Goal: Navigation & Orientation: Find specific page/section

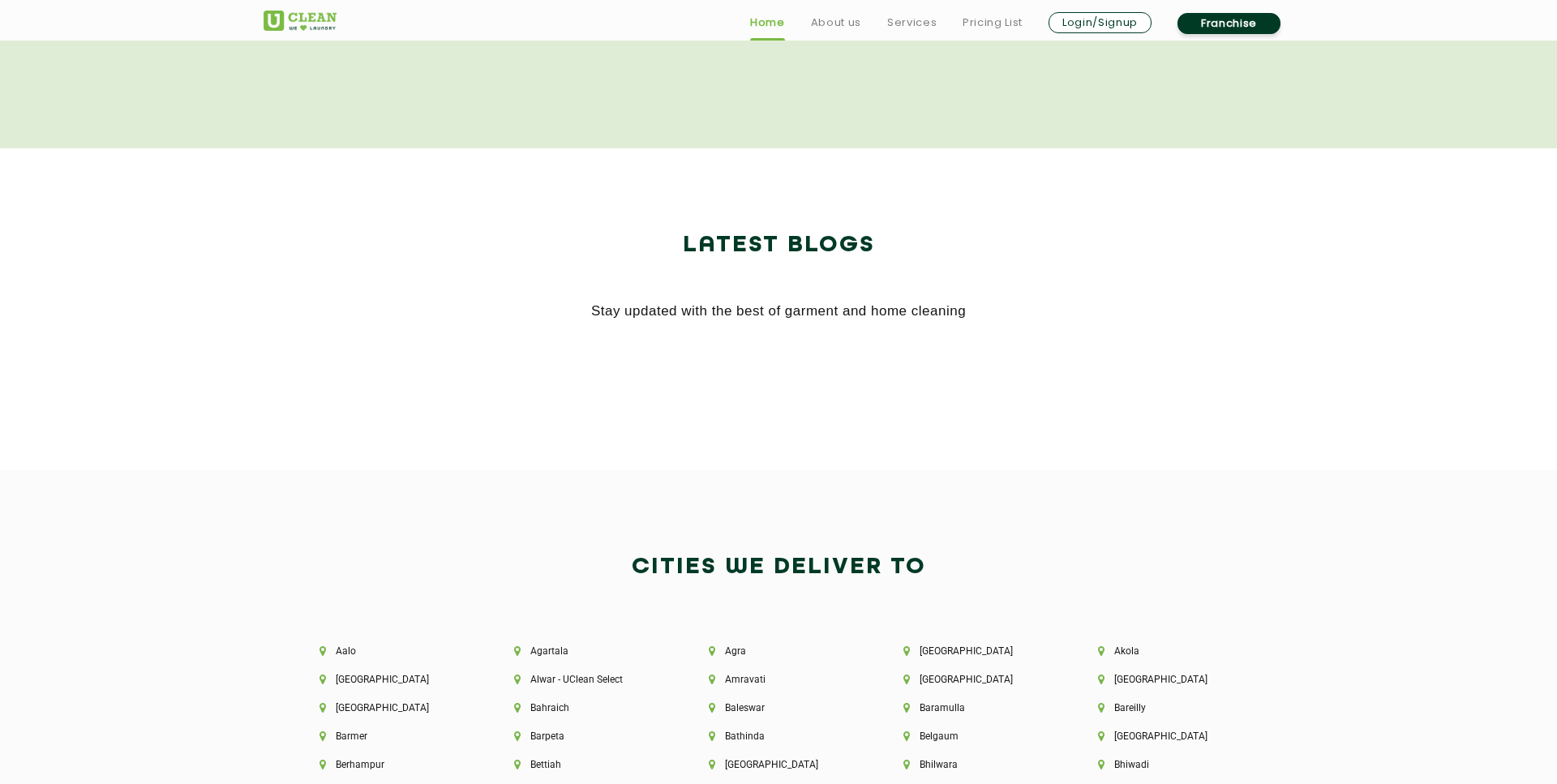
scroll to position [3511, 0]
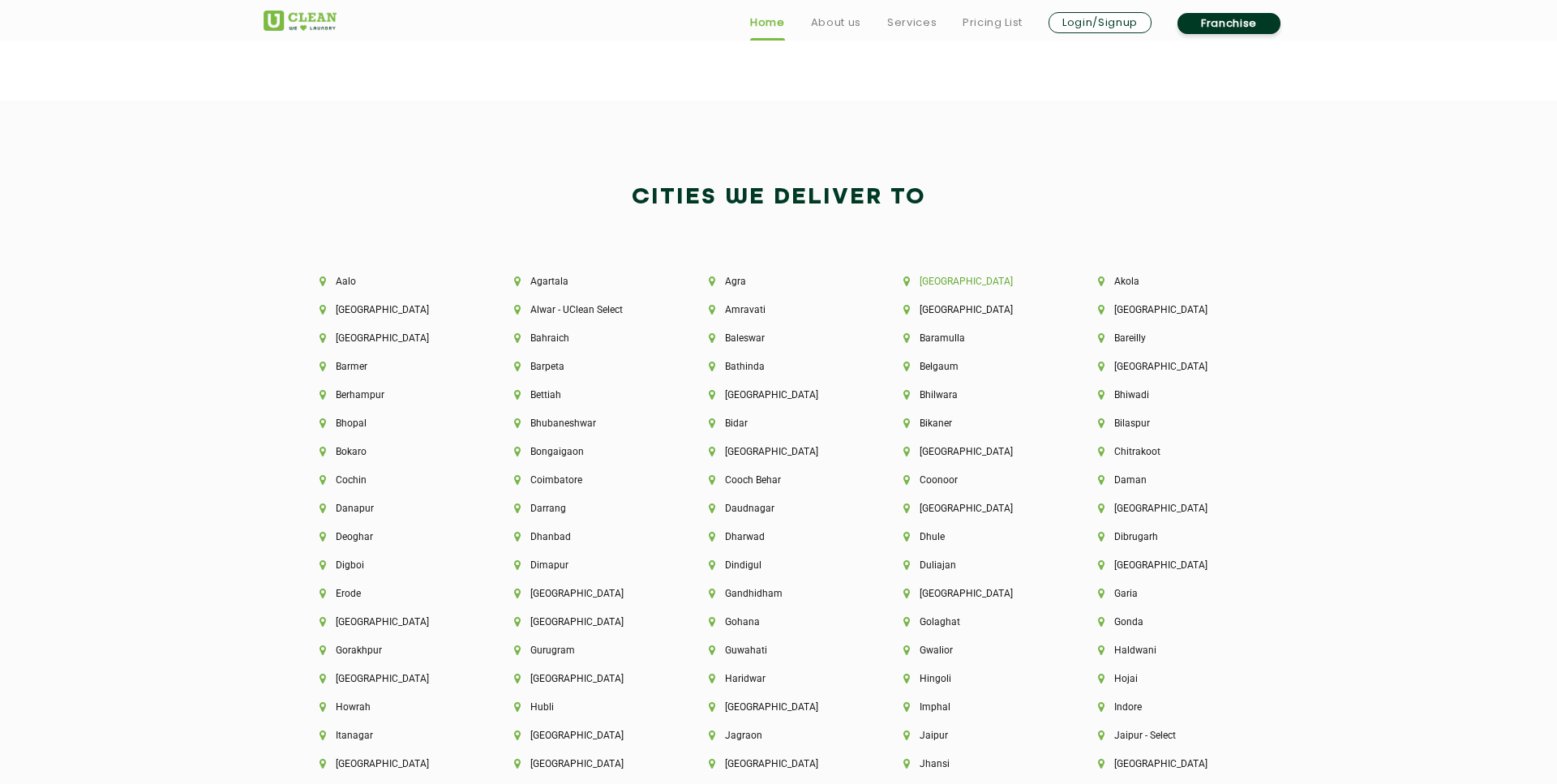
click at [944, 281] on li "[GEOGRAPHIC_DATA]" at bounding box center [973, 281] width 140 height 11
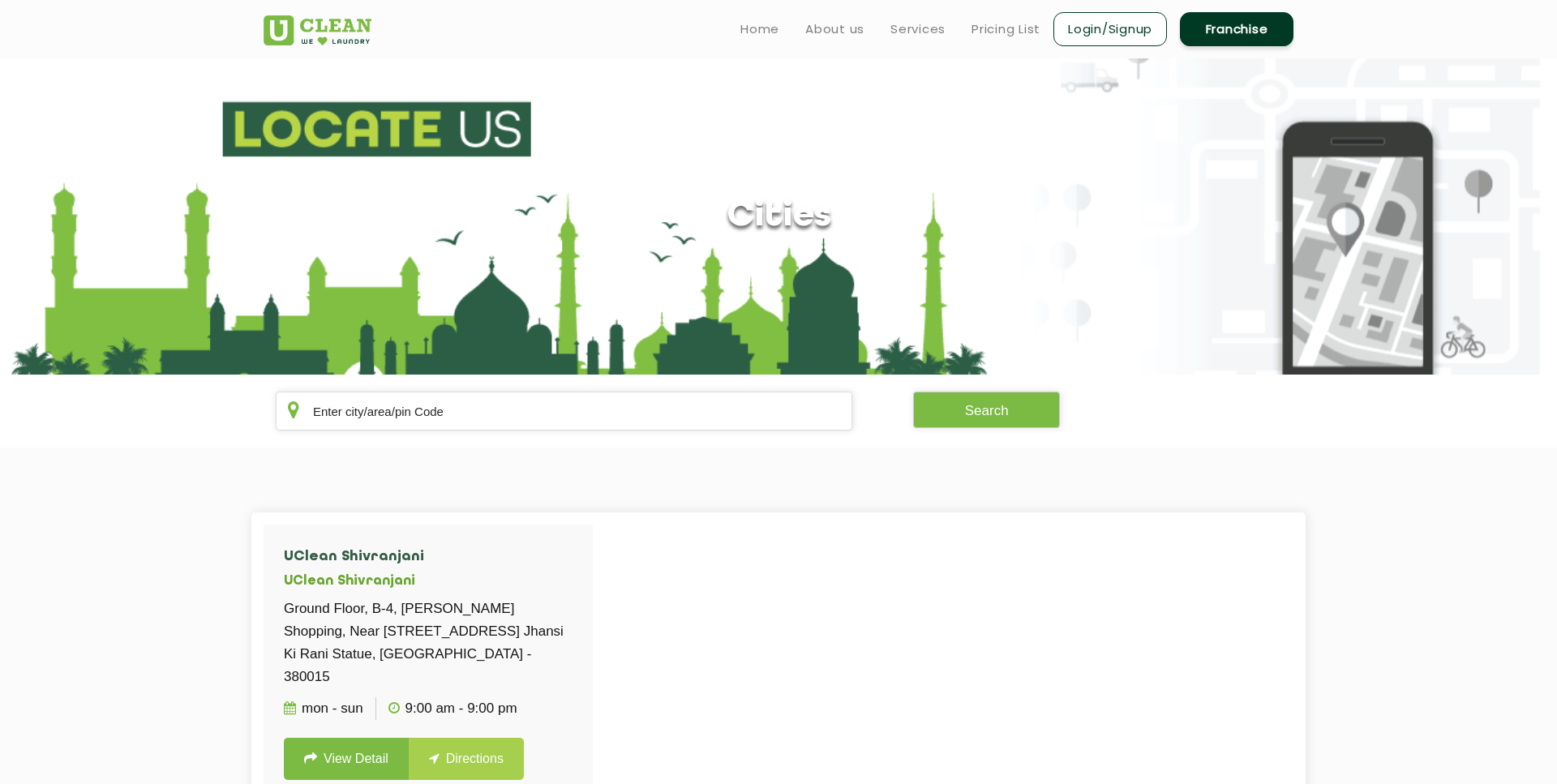
click at [283, 34] on img at bounding box center [317, 30] width 108 height 30
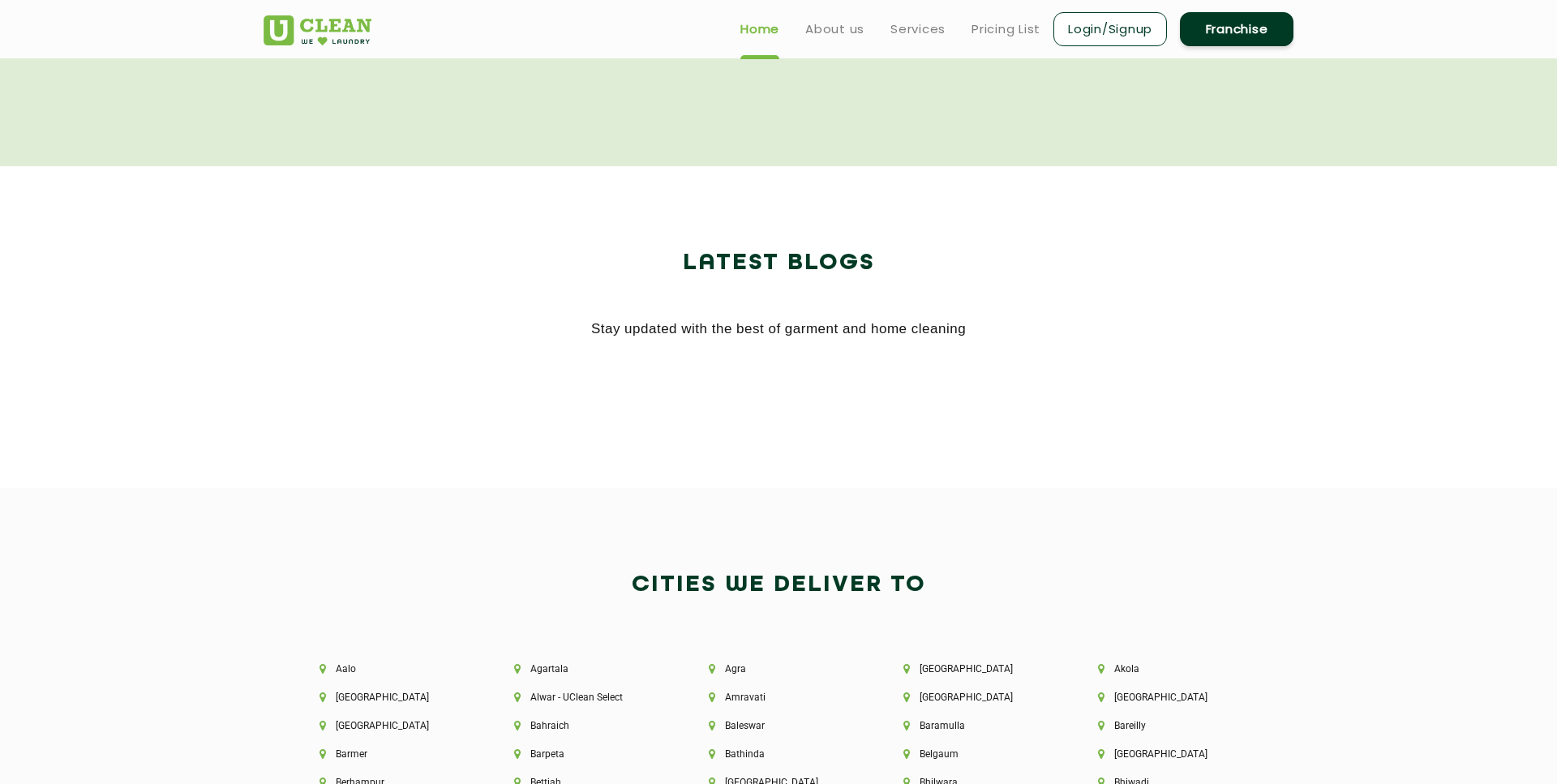
scroll to position [2569, 0]
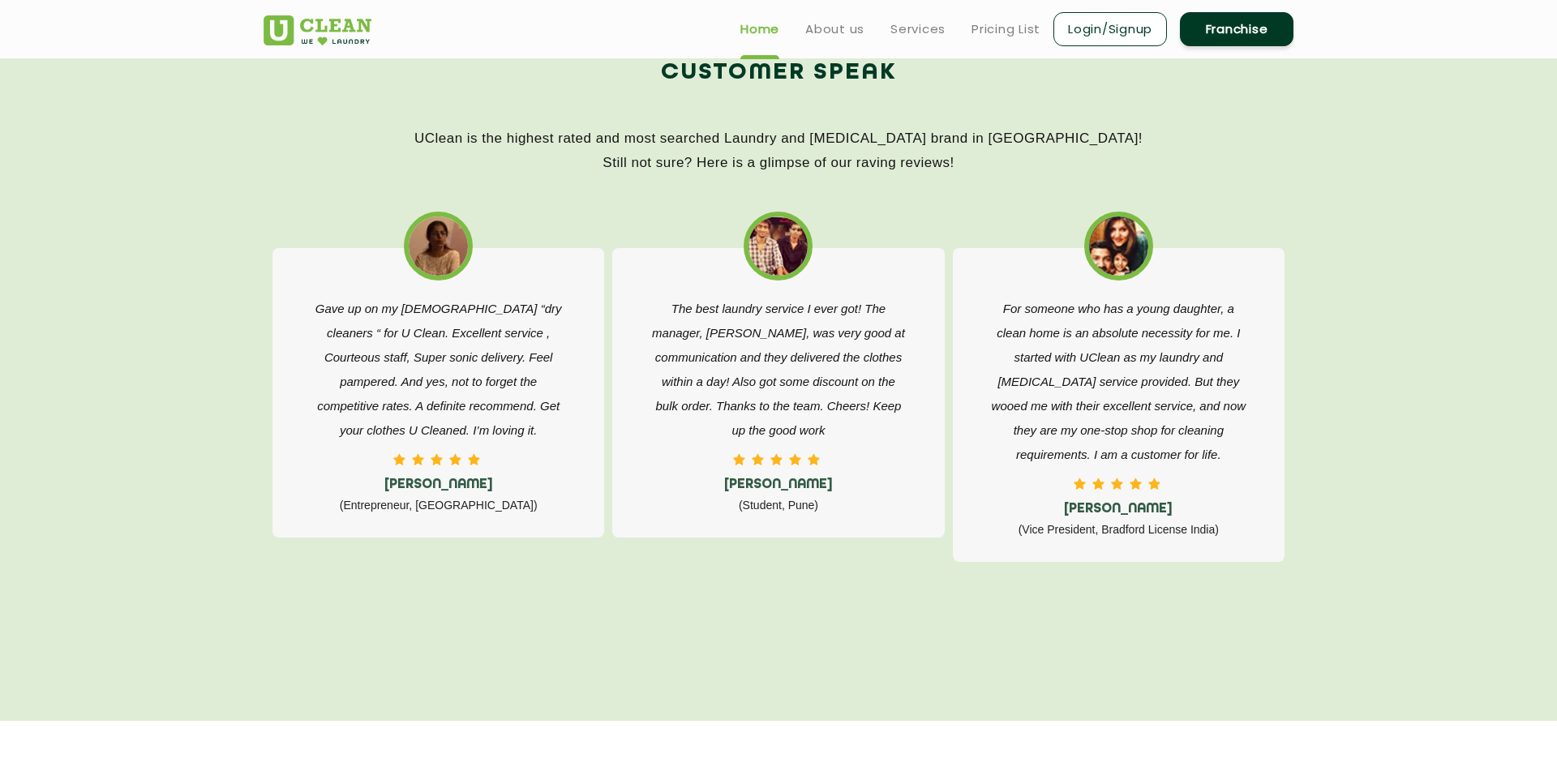
click at [850, 45] on ul "Home About us Services Pricing List Login/Signup Franchise" at bounding box center [1009, 29] width 566 height 38
click at [850, 37] on link "About us" at bounding box center [835, 28] width 59 height 19
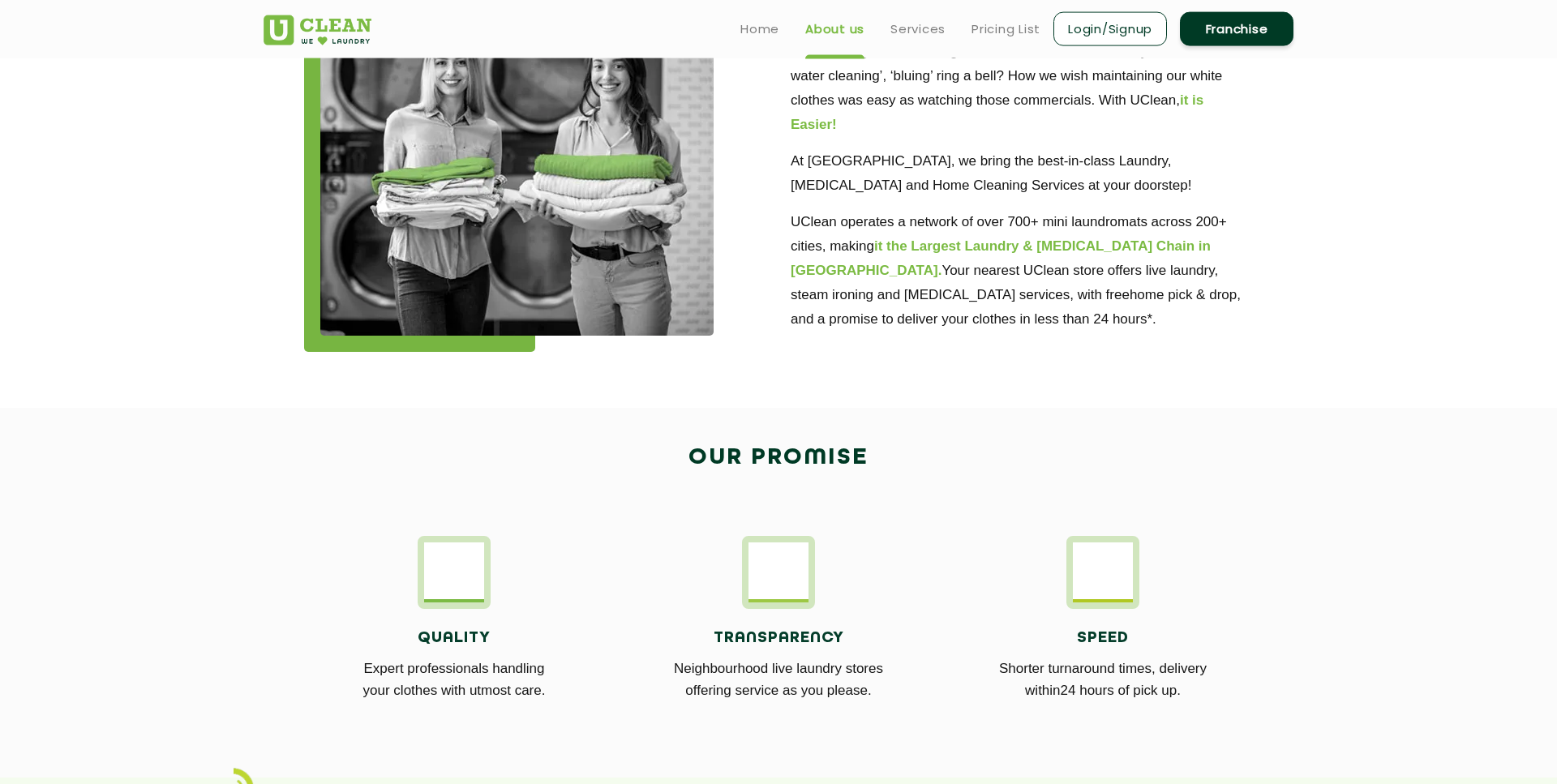
scroll to position [424, 0]
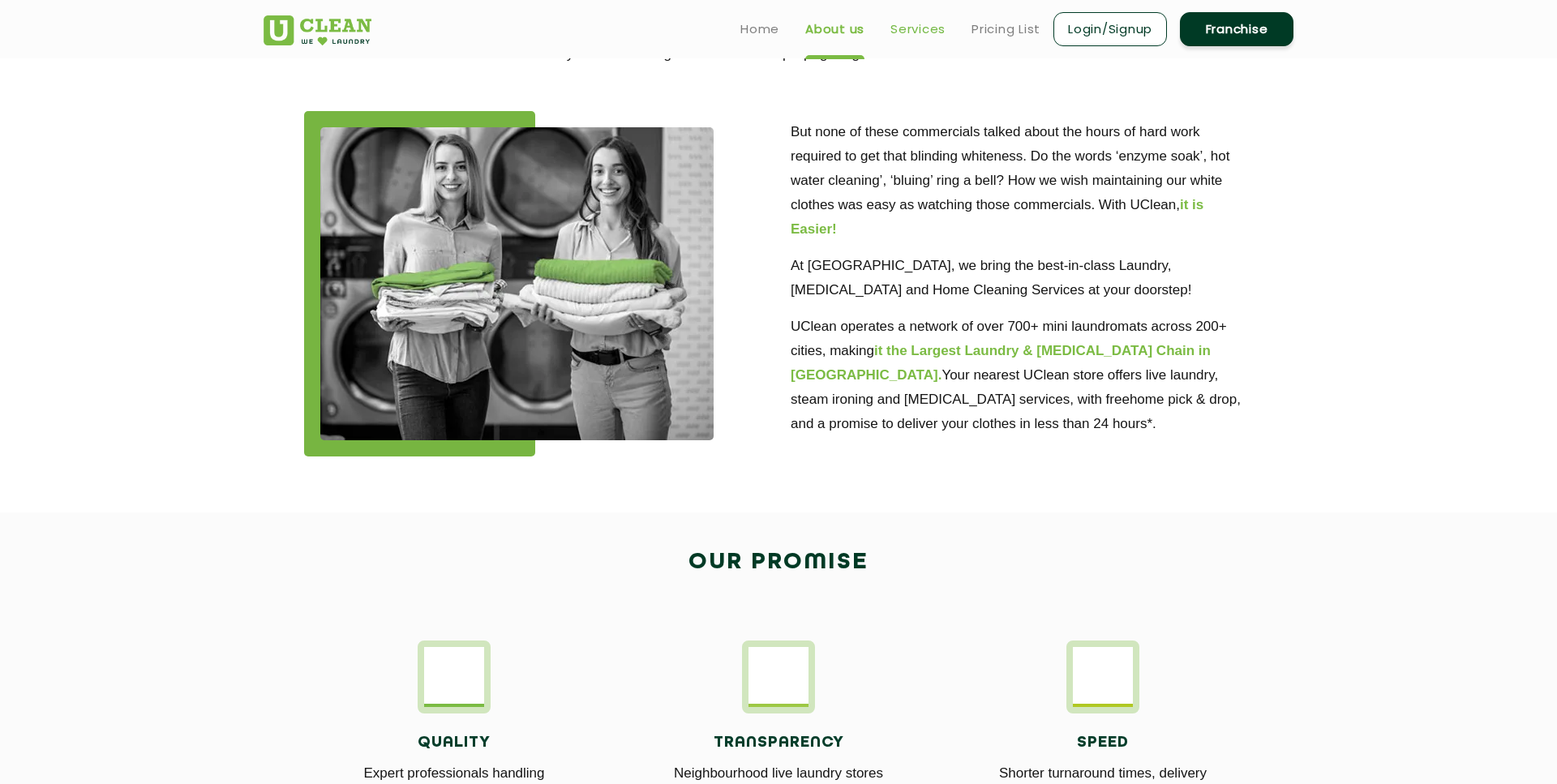
click at [935, 21] on link "Services" at bounding box center [918, 28] width 55 height 19
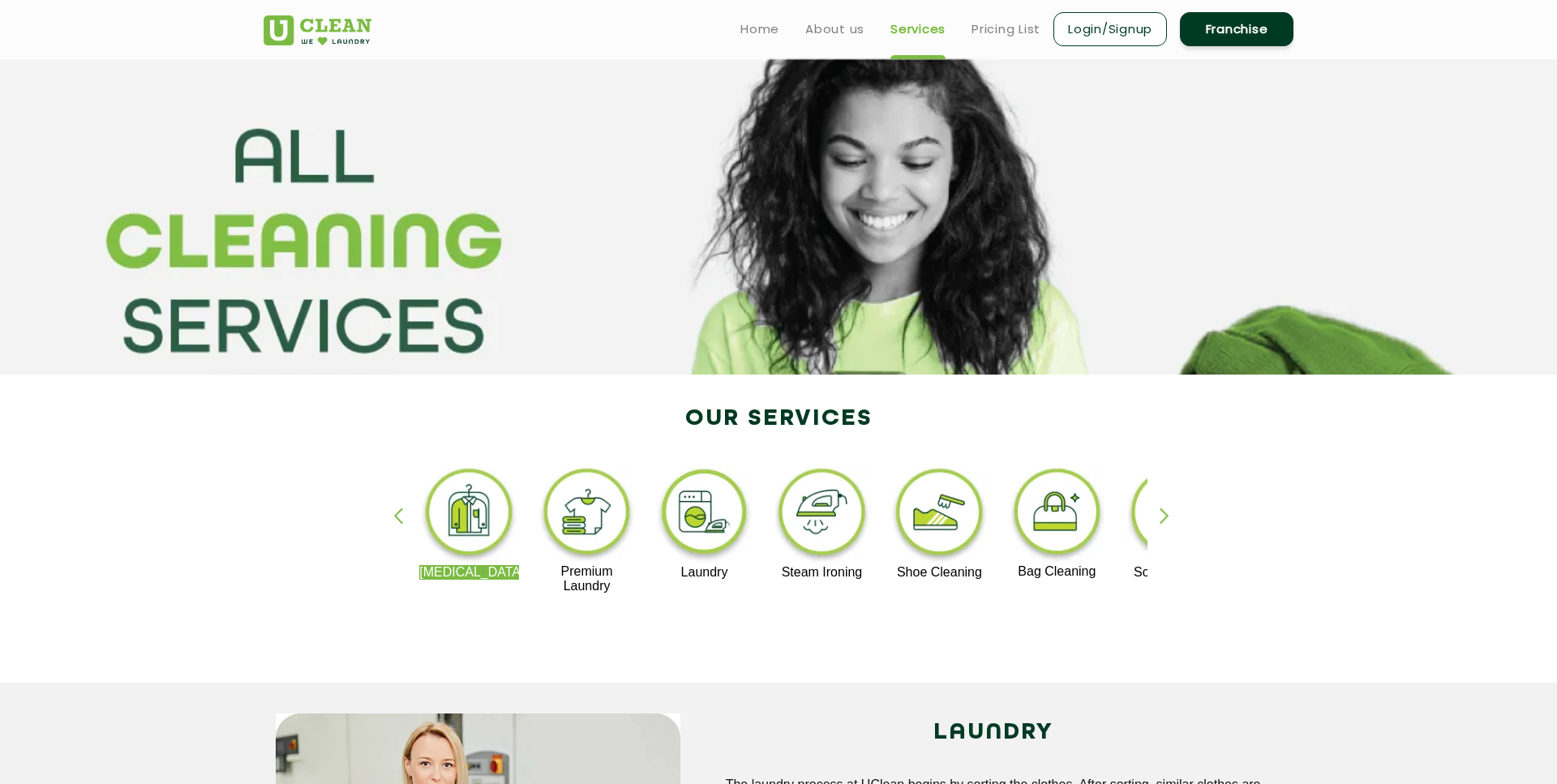
click at [1162, 521] on div "button" at bounding box center [1171, 529] width 25 height 45
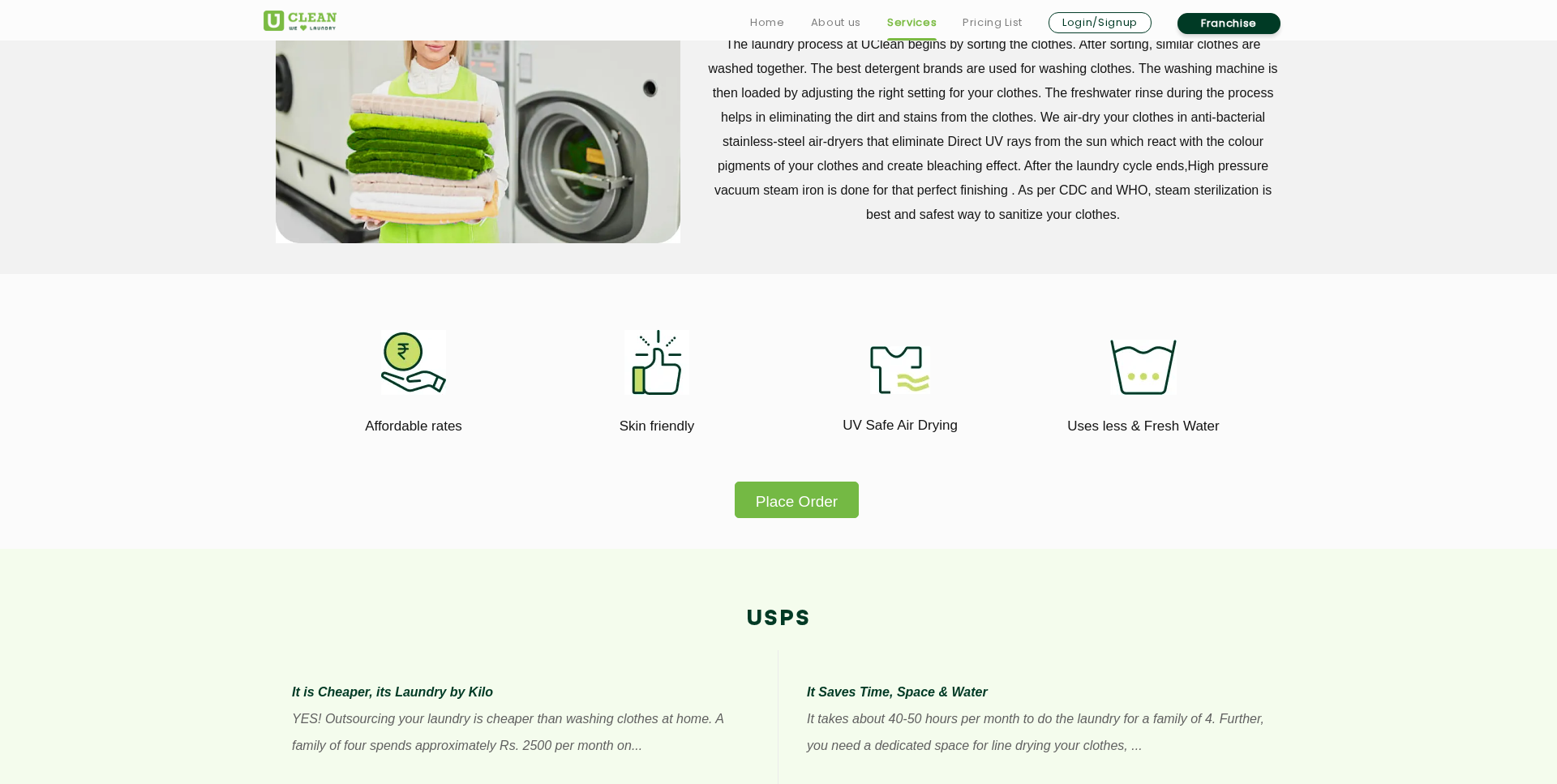
scroll to position [1108, 0]
